Goal: Book appointment/travel/reservation

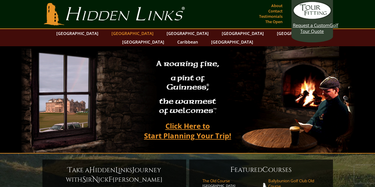
click at [127, 33] on link "[GEOGRAPHIC_DATA]" at bounding box center [133, 33] width 48 height 9
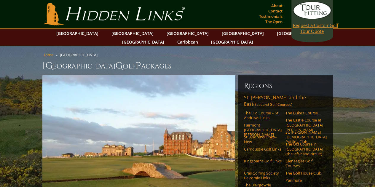
click at [305, 31] on link "Request a Custom Golf Tour Quote" at bounding box center [312, 17] width 39 height 33
